Goal: Transaction & Acquisition: Purchase product/service

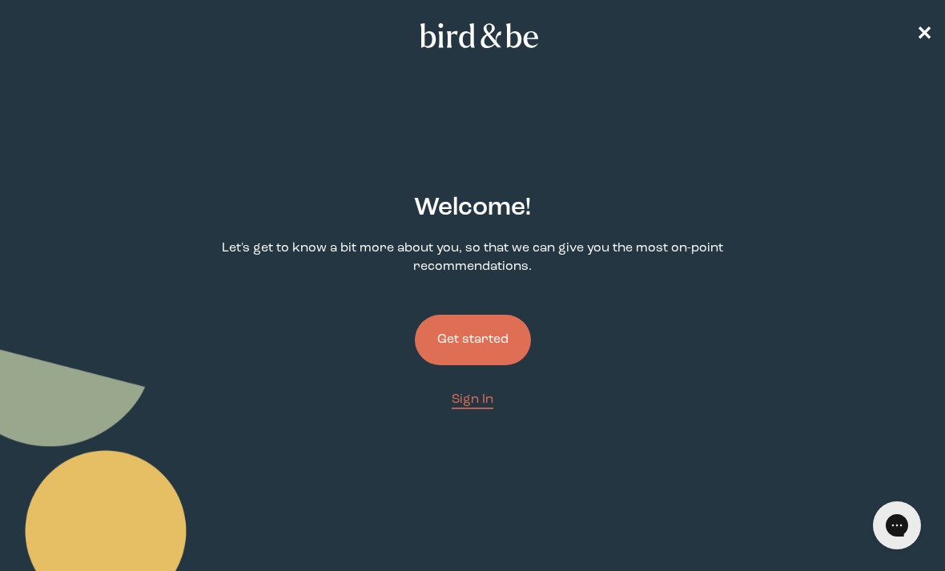
click at [481, 339] on button "Get started" at bounding box center [473, 340] width 116 height 50
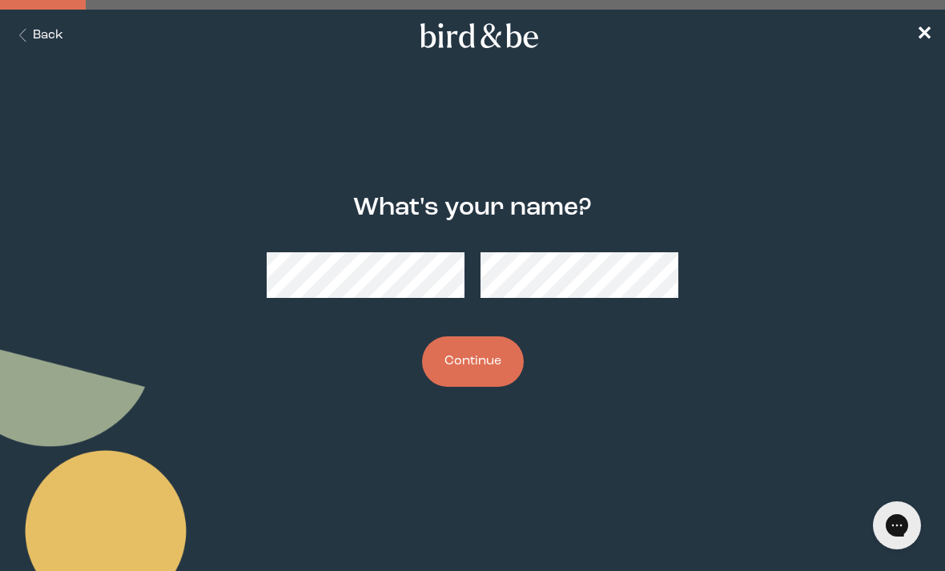
click at [487, 340] on button "Continue" at bounding box center [473, 361] width 102 height 50
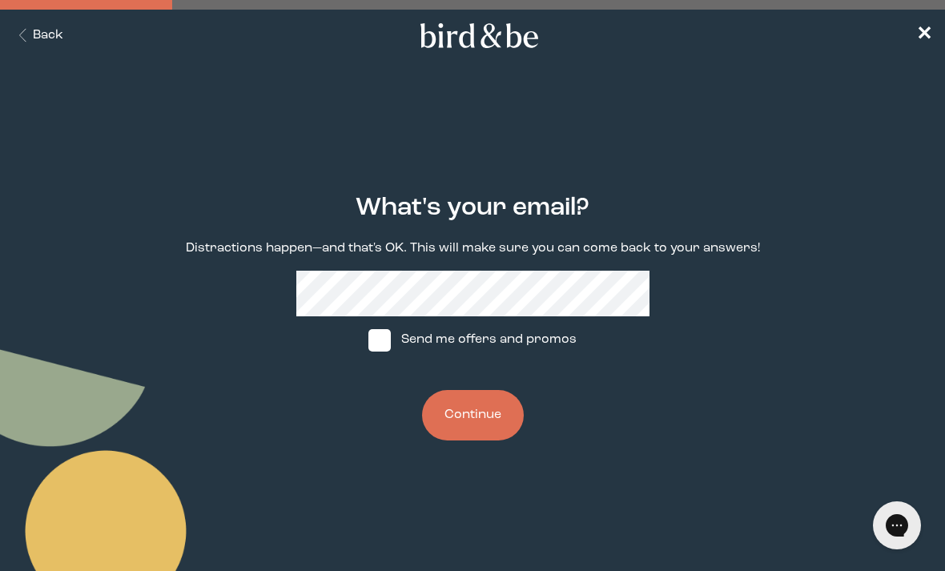
click at [493, 423] on button "Continue" at bounding box center [473, 415] width 102 height 50
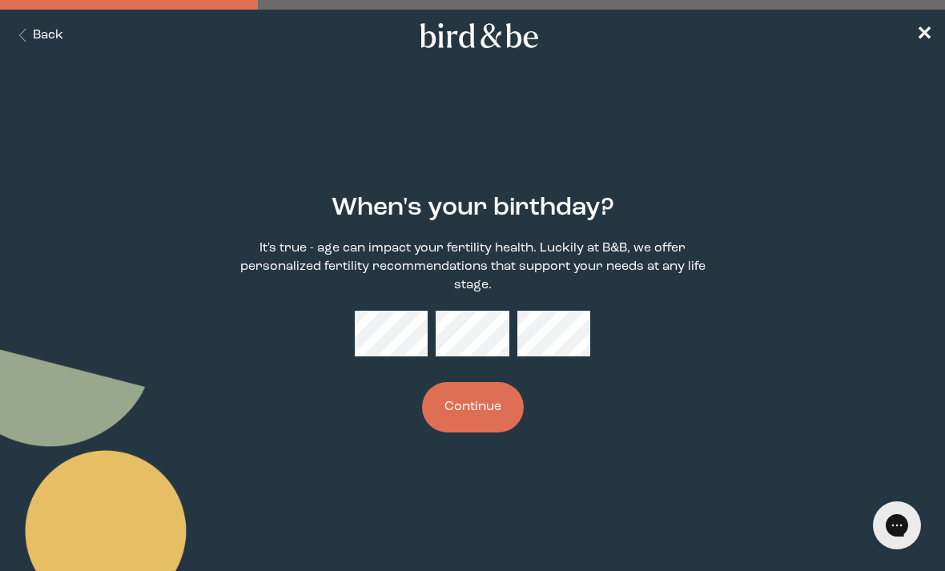
click at [494, 433] on button "Continue" at bounding box center [473, 407] width 102 height 50
click at [924, 34] on span "✕" at bounding box center [924, 35] width 16 height 19
click at [482, 412] on button "Continue" at bounding box center [473, 407] width 102 height 50
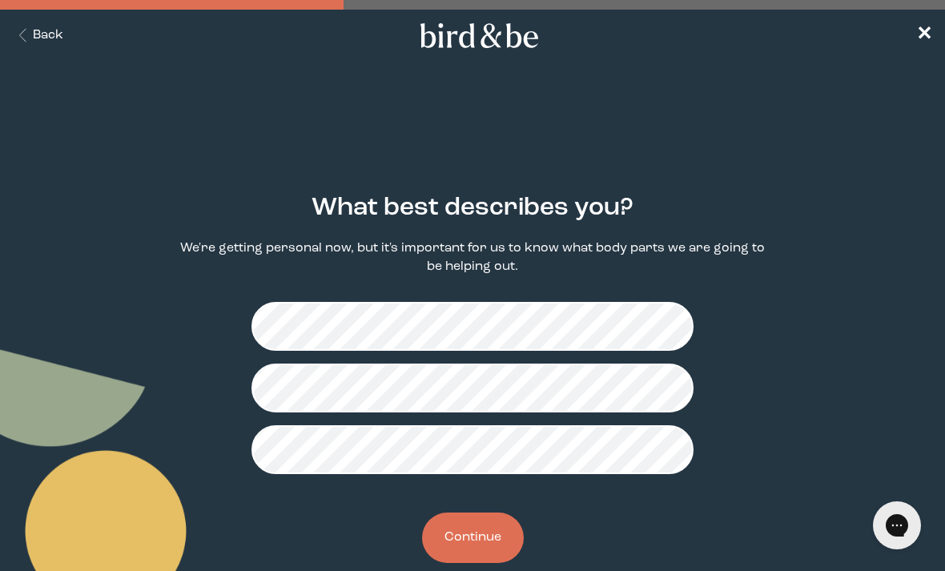
click at [489, 528] on button "Continue" at bounding box center [473, 538] width 102 height 50
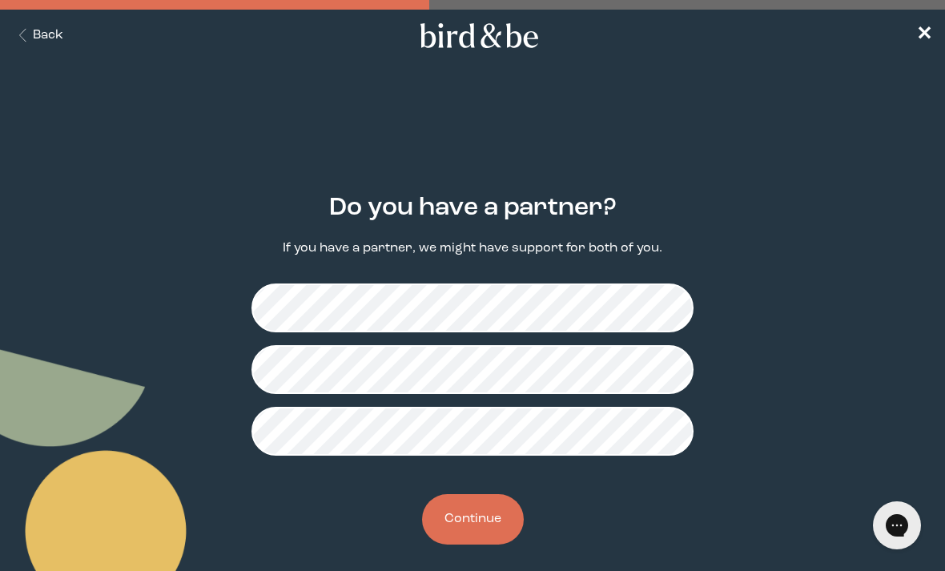
click at [480, 520] on button "Continue" at bounding box center [473, 519] width 102 height 50
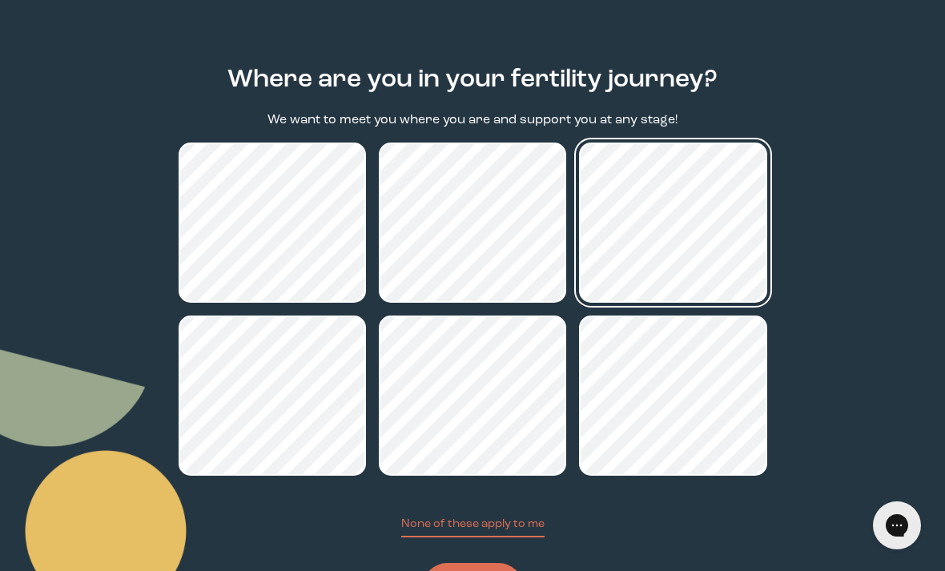
scroll to position [163, 0]
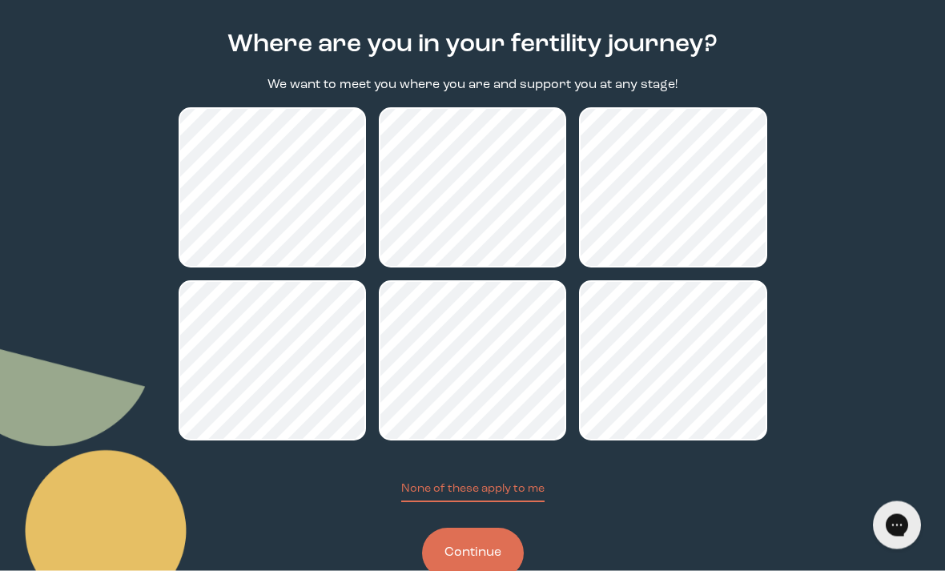
click at [477, 558] on button "Continue" at bounding box center [473, 554] width 102 height 50
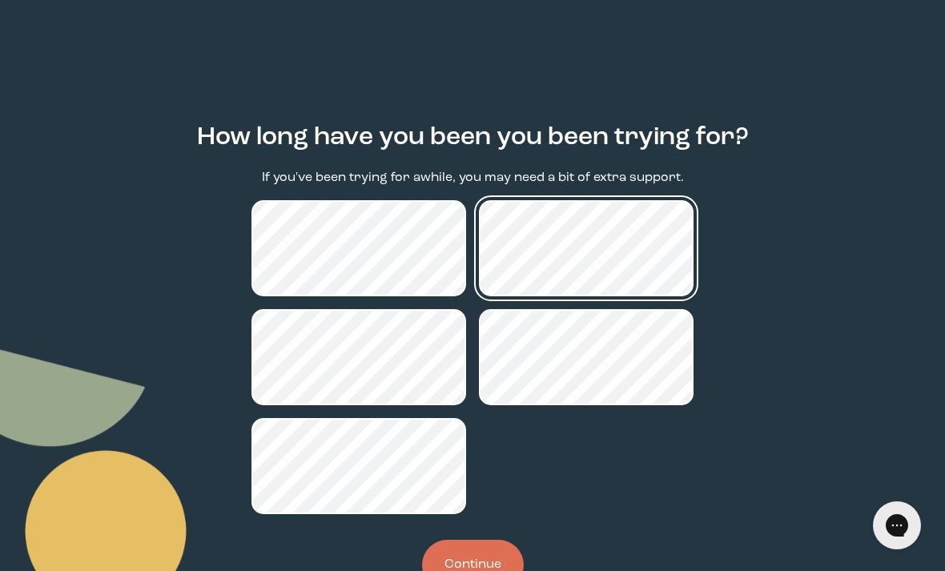
scroll to position [80, 0]
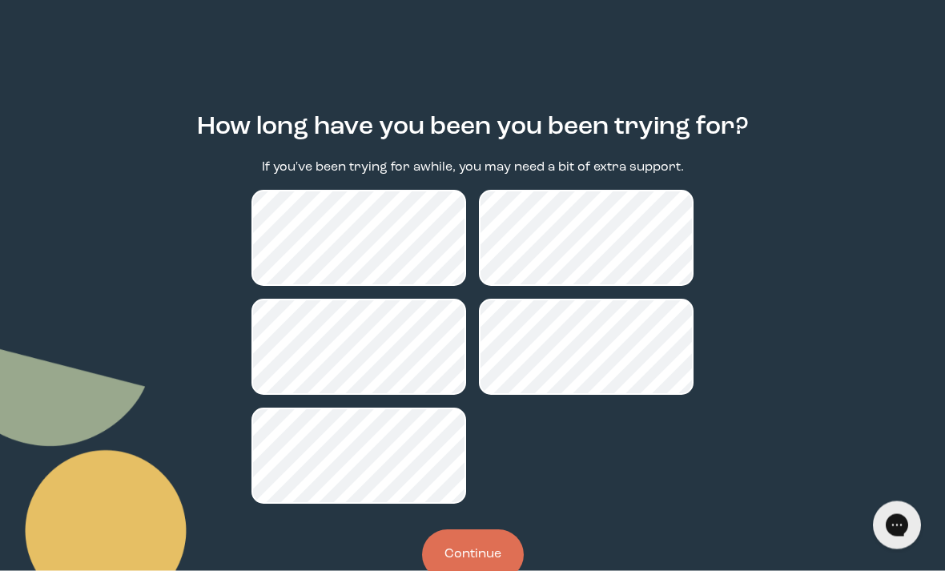
click at [483, 565] on button "Continue" at bounding box center [473, 555] width 102 height 50
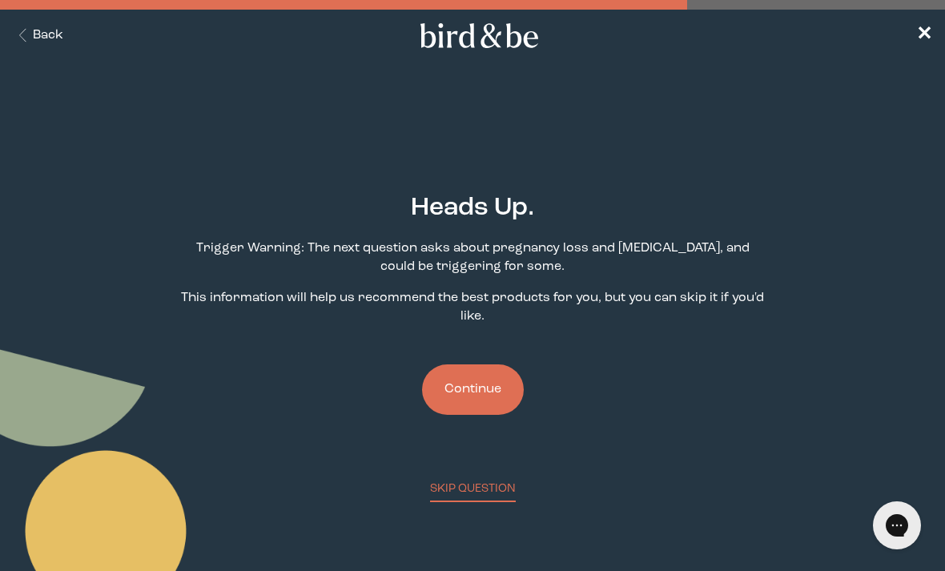
click at [474, 393] on button "Continue" at bounding box center [473, 389] width 102 height 50
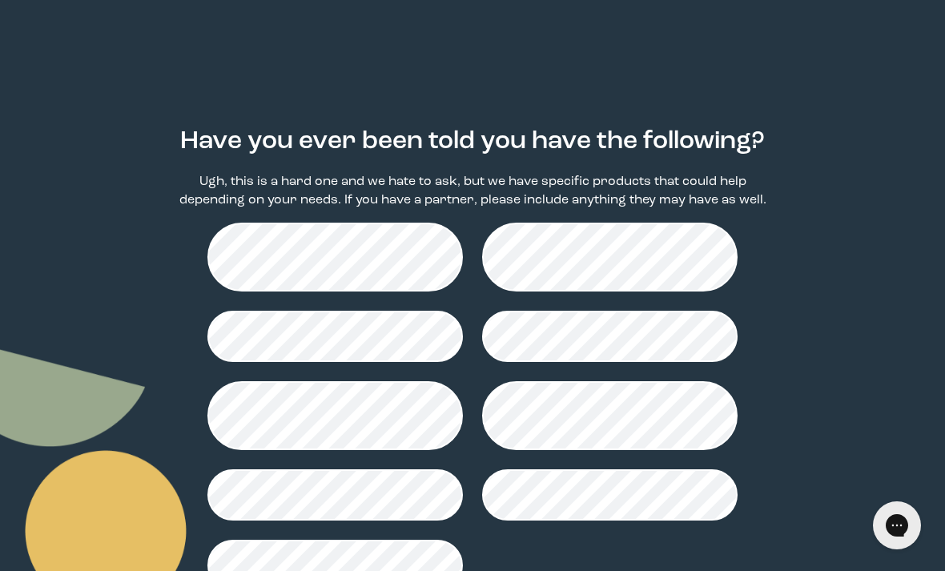
scroll to position [155, 0]
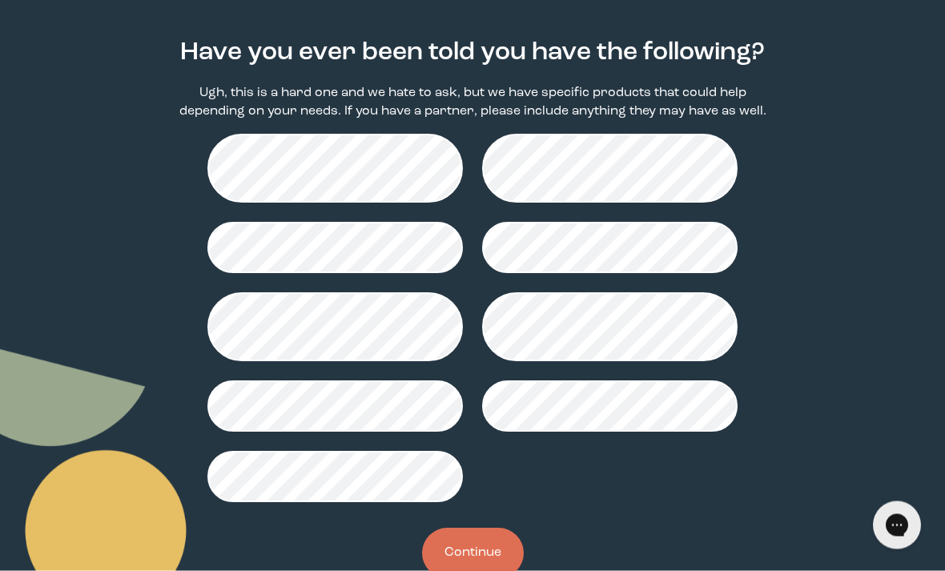
click at [470, 551] on button "Continue" at bounding box center [473, 554] width 102 height 50
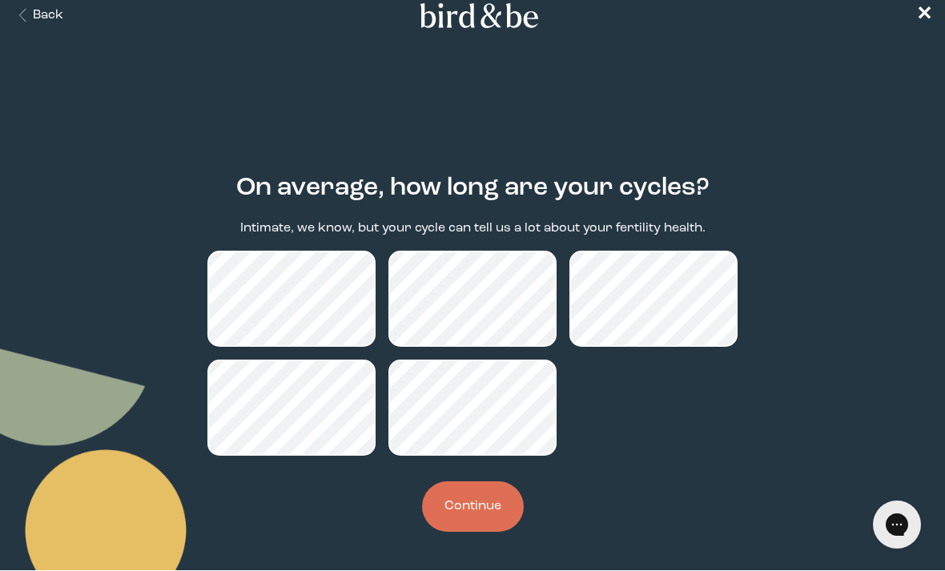
scroll to position [24, 0]
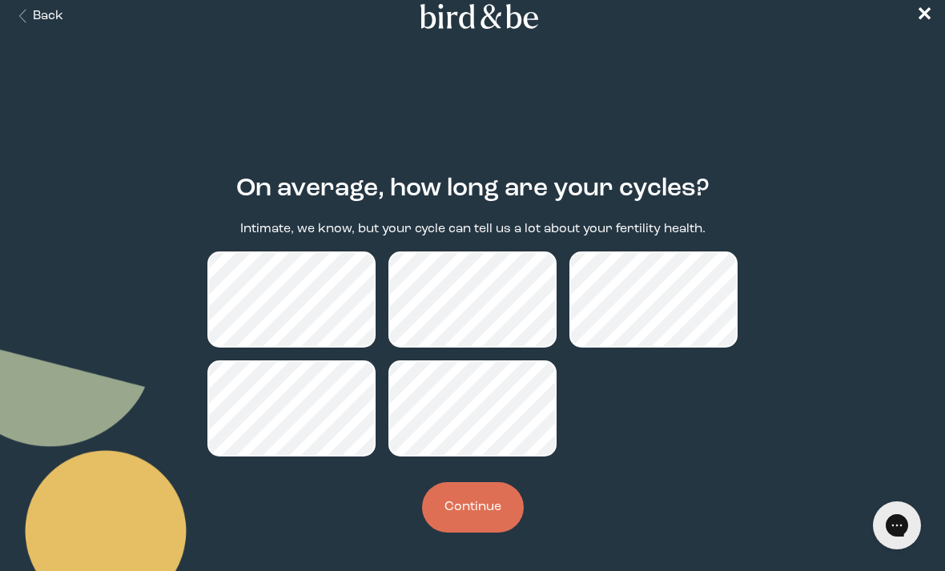
click at [487, 501] on button "Continue" at bounding box center [473, 507] width 102 height 50
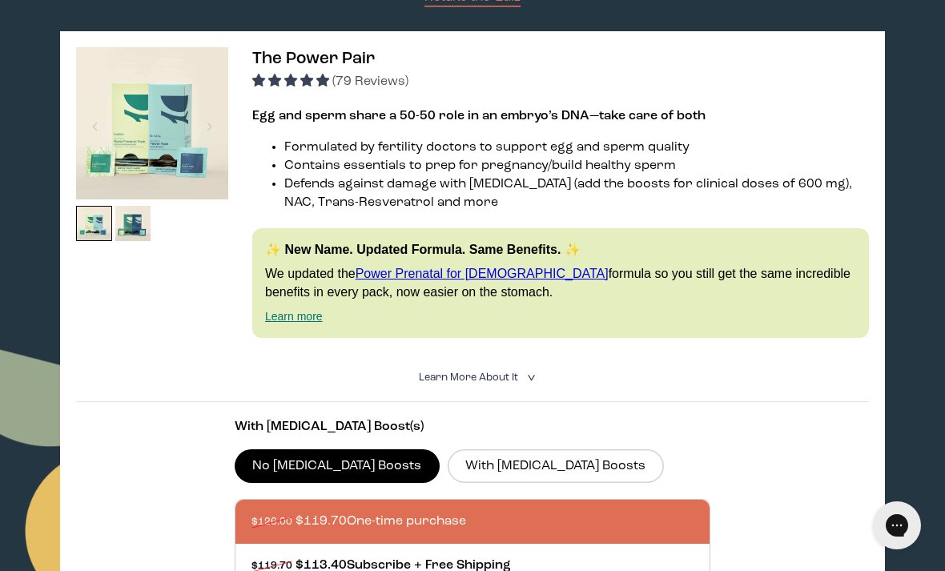
scroll to position [248, 0]
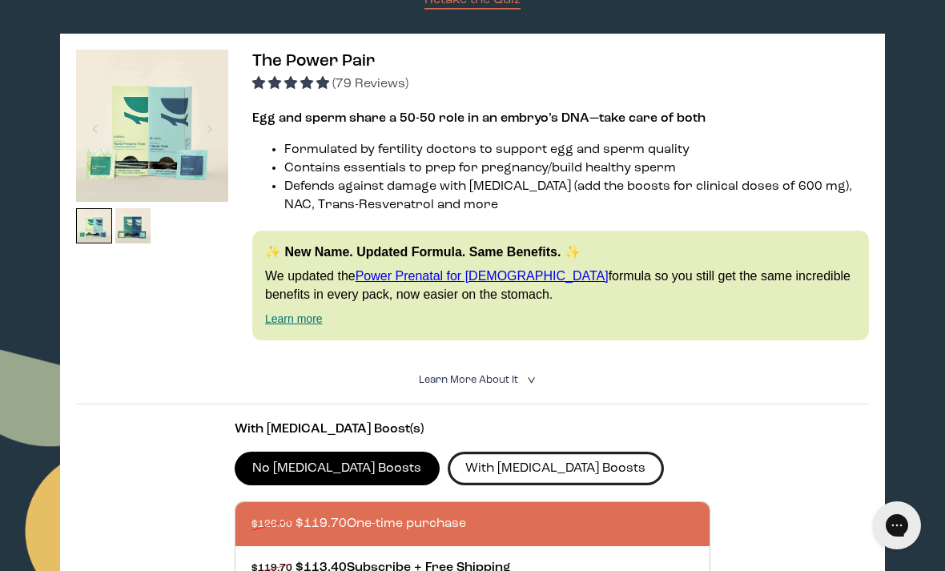
click at [497, 485] on label "With [MEDICAL_DATA] Boosts" at bounding box center [556, 469] width 216 height 34
click at [0, 0] on input "With [MEDICAL_DATA] Boosts" at bounding box center [0, 0] width 0 height 0
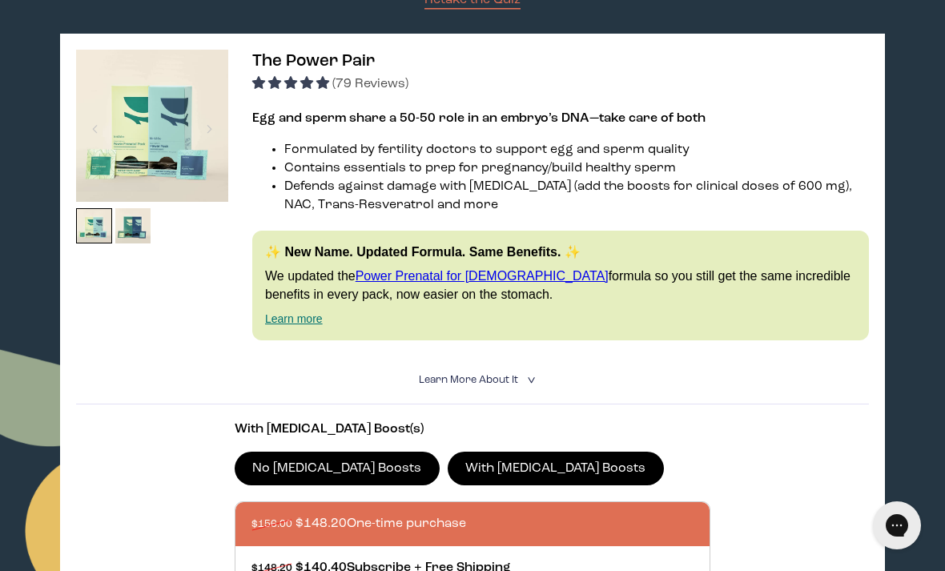
click at [321, 477] on label "No [MEDICAL_DATA] Boosts" at bounding box center [337, 469] width 205 height 34
click at [0, 0] on input "No [MEDICAL_DATA] Boosts" at bounding box center [0, 0] width 0 height 0
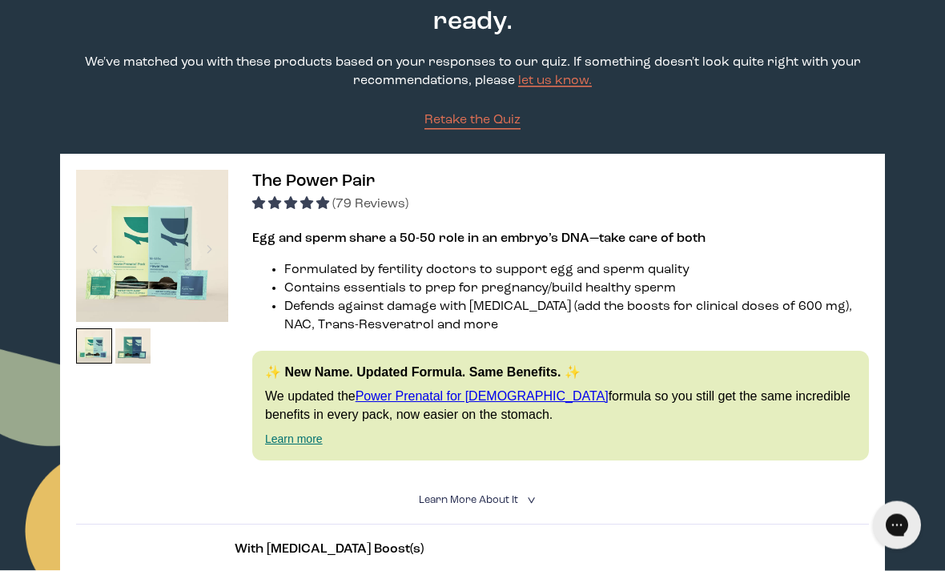
scroll to position [189, 0]
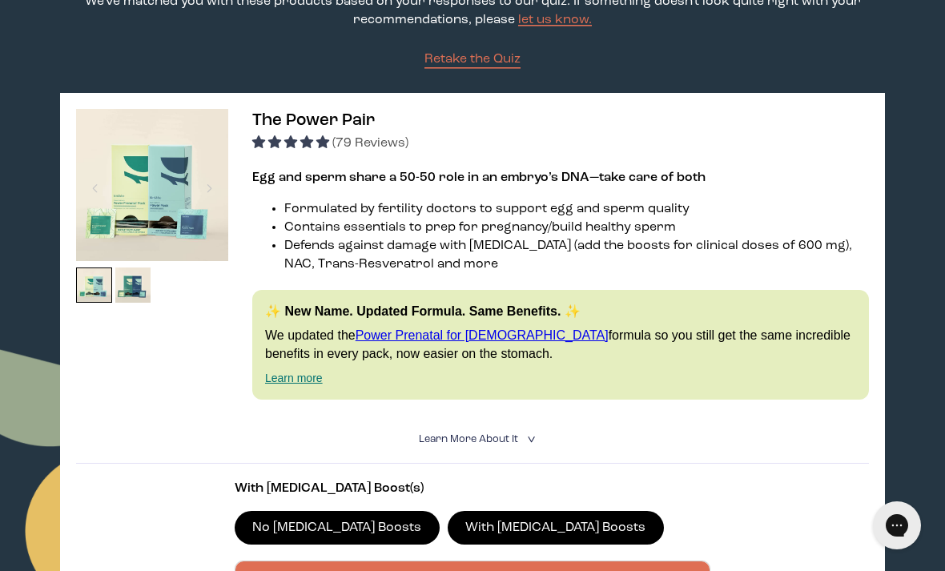
click at [287, 129] on span "The Power Pair" at bounding box center [313, 120] width 123 height 17
click at [519, 184] on strong "Egg and sperm share a 50-50 role in an embryo’s DNA—take care of both" at bounding box center [478, 177] width 453 height 13
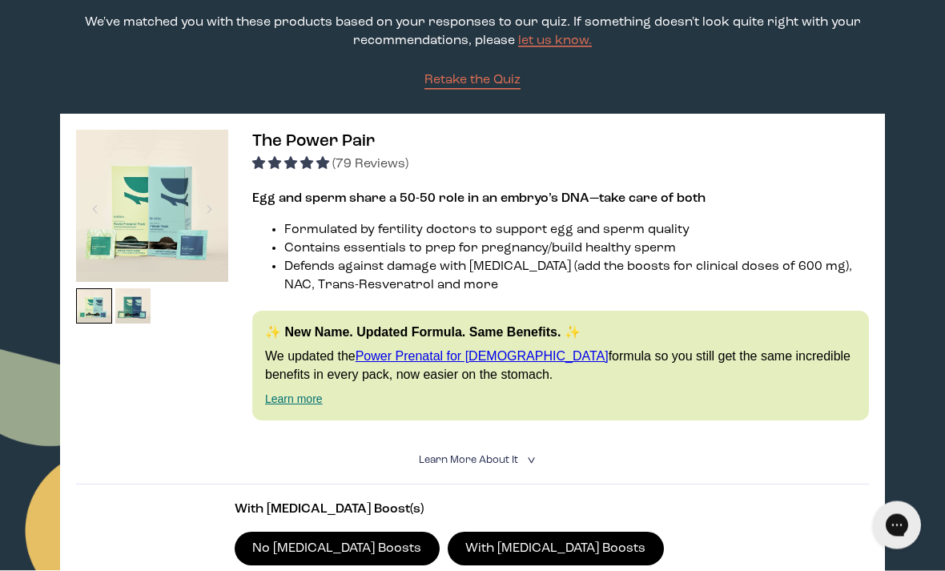
scroll to position [159, 0]
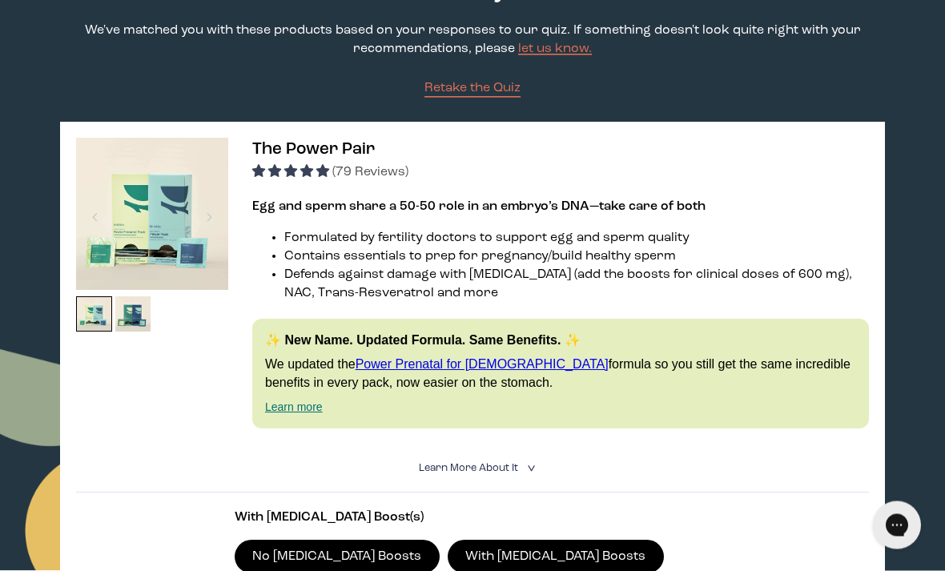
click at [179, 218] on img at bounding box center [152, 215] width 152 height 152
click at [307, 159] on span "The Power Pair" at bounding box center [313, 150] width 123 height 17
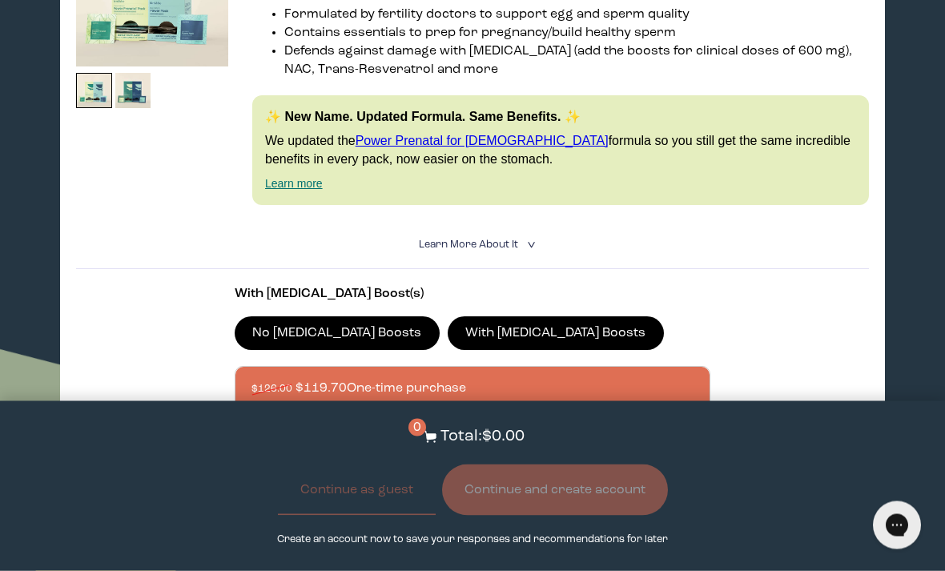
scroll to position [384, 0]
click at [535, 252] on details "Learn More About it < What makes it special 30 daily packs to simplify your rou…" at bounding box center [472, 245] width 793 height 48
click at [526, 249] on icon "<" at bounding box center [529, 244] width 15 height 9
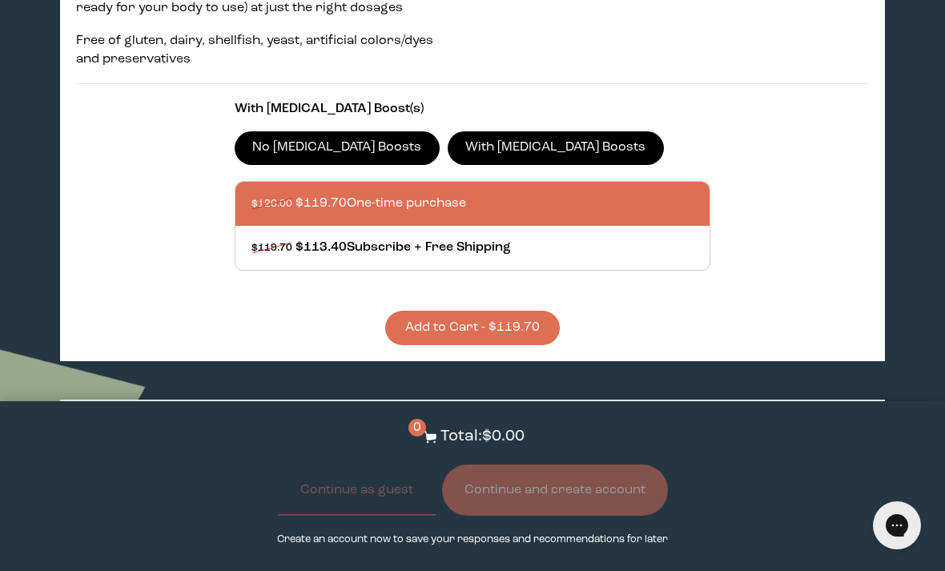
scroll to position [826, 0]
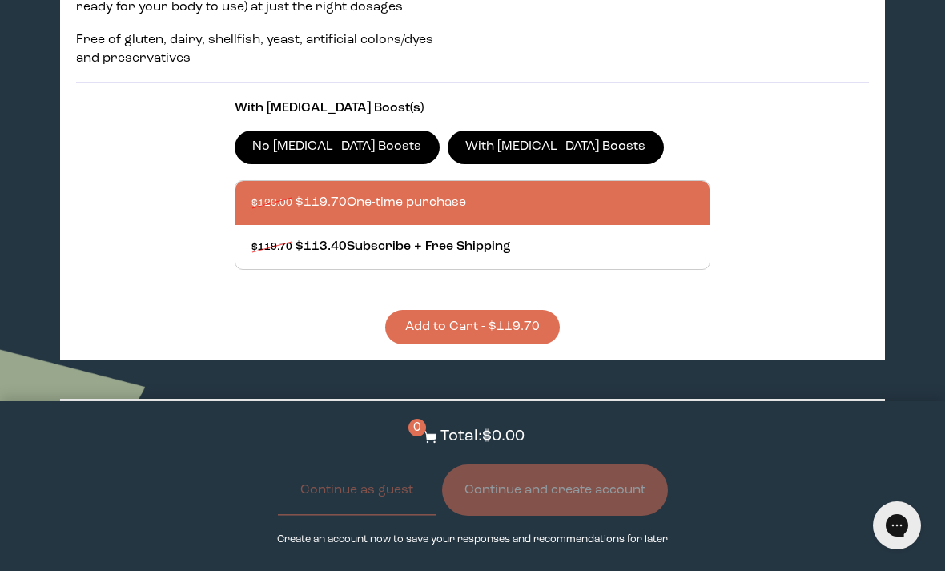
click at [523, 344] on button "Add to Cart - $119.70" at bounding box center [472, 327] width 175 height 34
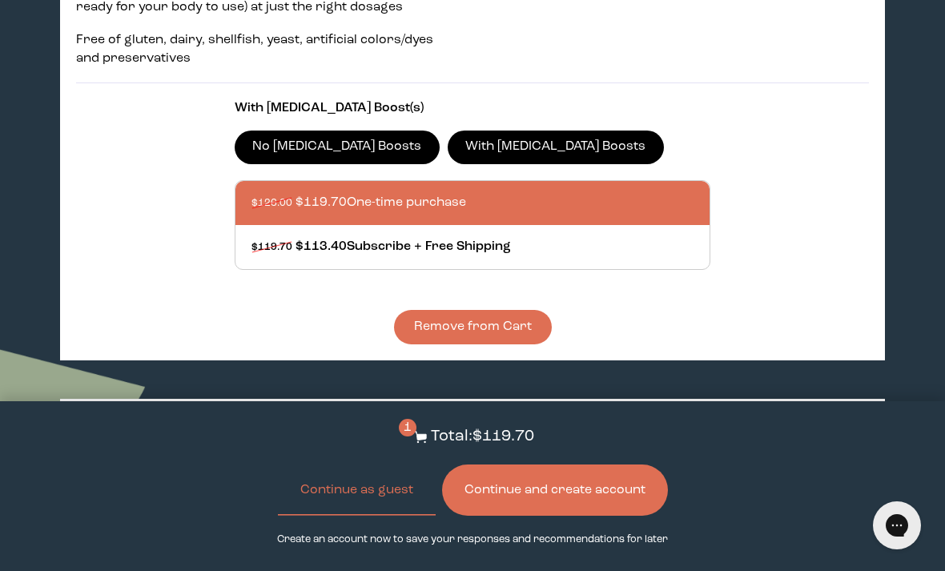
click at [518, 449] on p "Total: $119.70" at bounding box center [482, 436] width 103 height 23
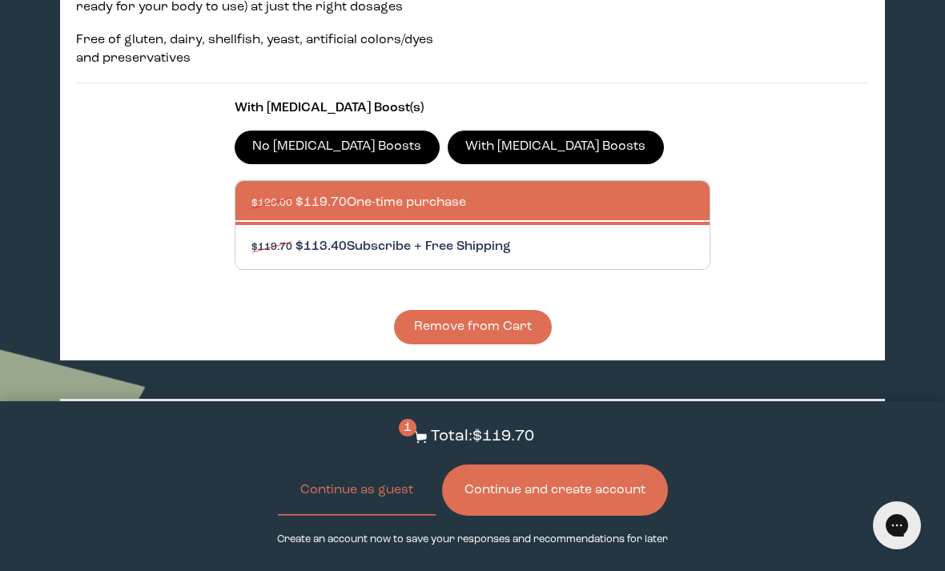
click at [461, 258] on div at bounding box center [489, 247] width 474 height 44
click at [252, 238] on input "$119.70 $113.40 Subscribe + Free Shipping" at bounding box center [251, 237] width 1 height 1
radio input "true"
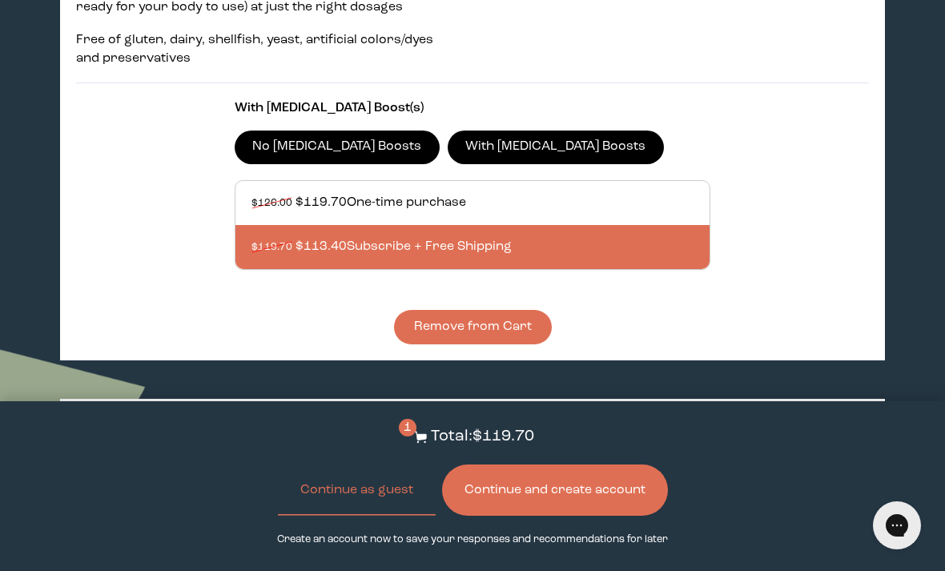
click at [472, 164] on label "With [MEDICAL_DATA] Boosts" at bounding box center [556, 148] width 216 height 34
click at [0, 0] on input "With [MEDICAL_DATA] Boosts" at bounding box center [0, 0] width 0 height 0
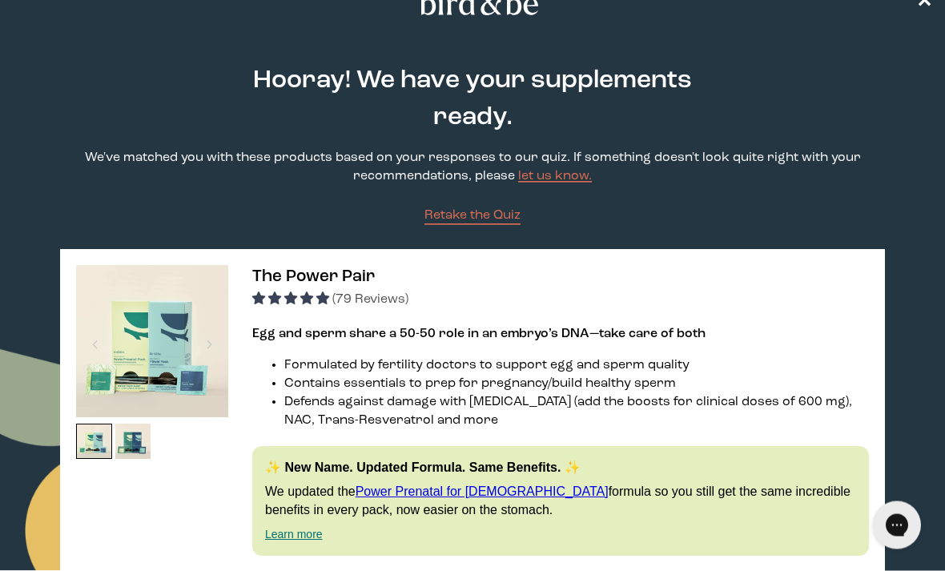
scroll to position [33, 0]
click at [475, 498] on link "Power Prenatal for [DEMOGRAPHIC_DATA]" at bounding box center [482, 492] width 253 height 14
